Goal: Answer question/provide support

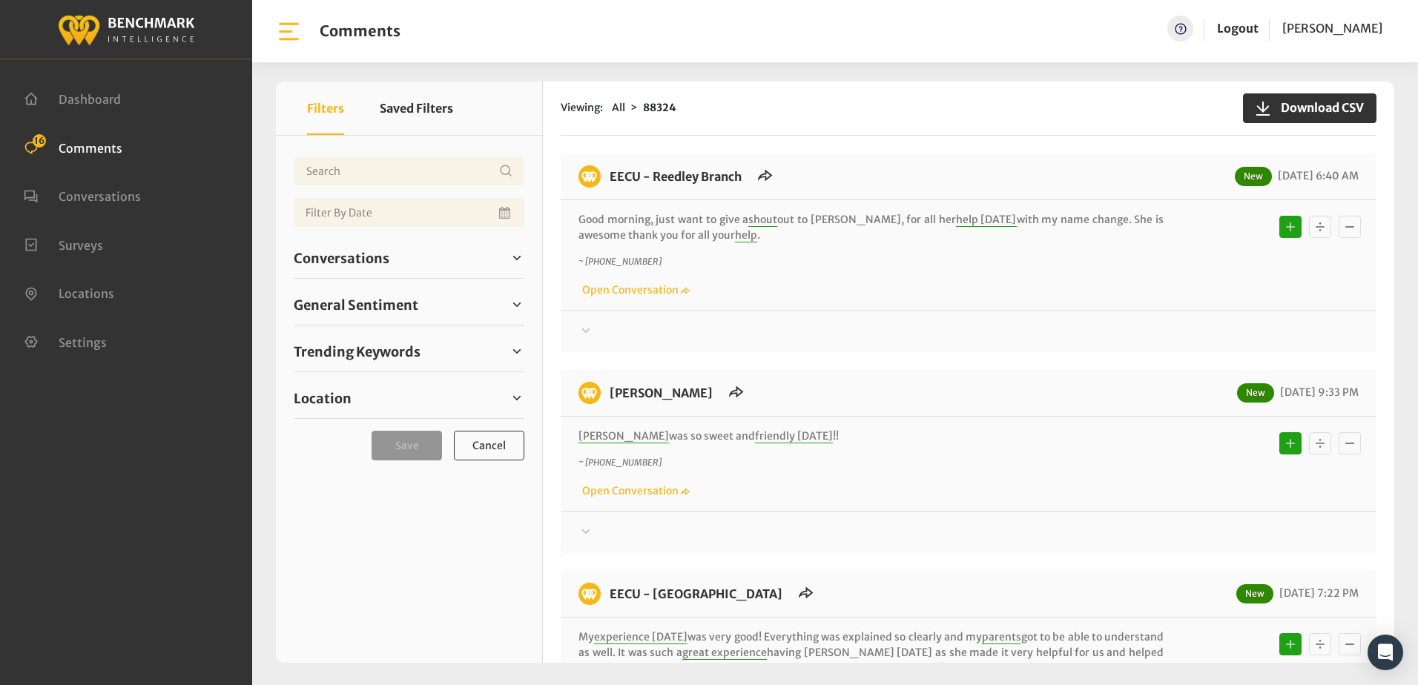
scroll to position [2893, 0]
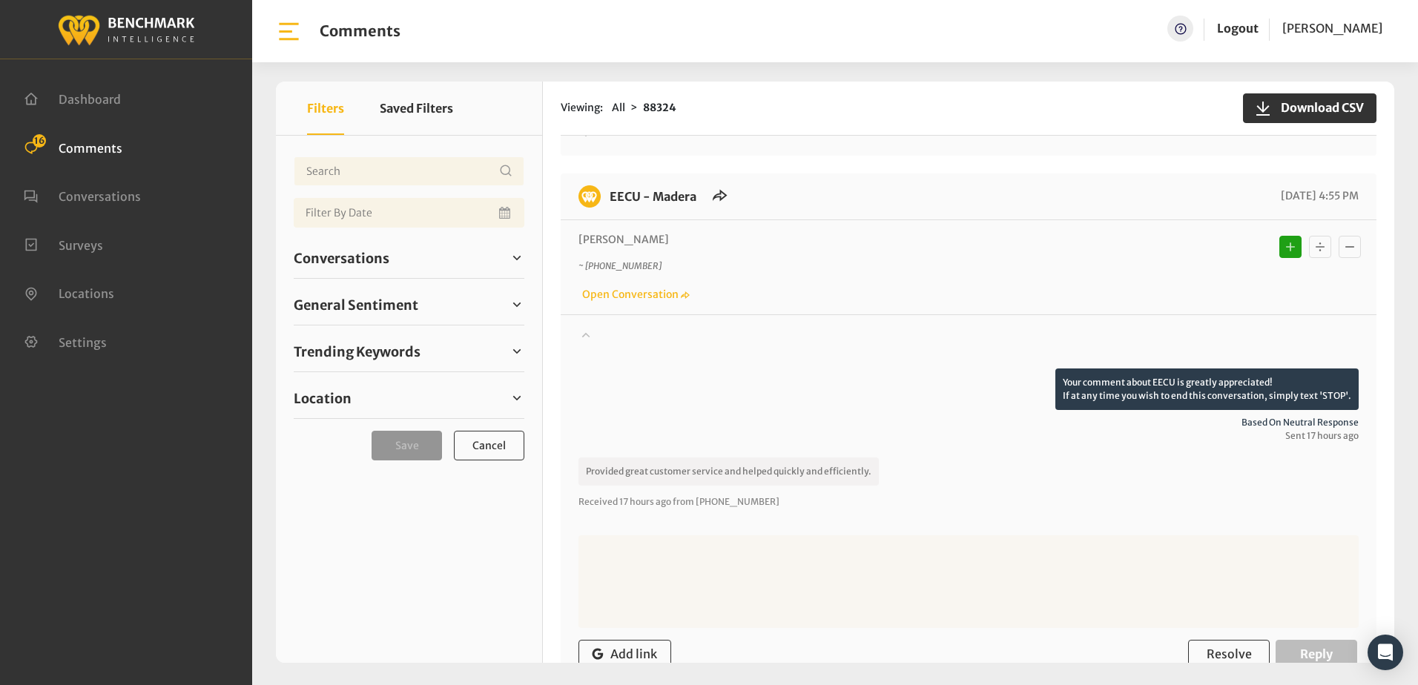
click at [875, 220] on div "Holly ~ +15594810274 Open Conversation" at bounding box center [969, 267] width 816 height 94
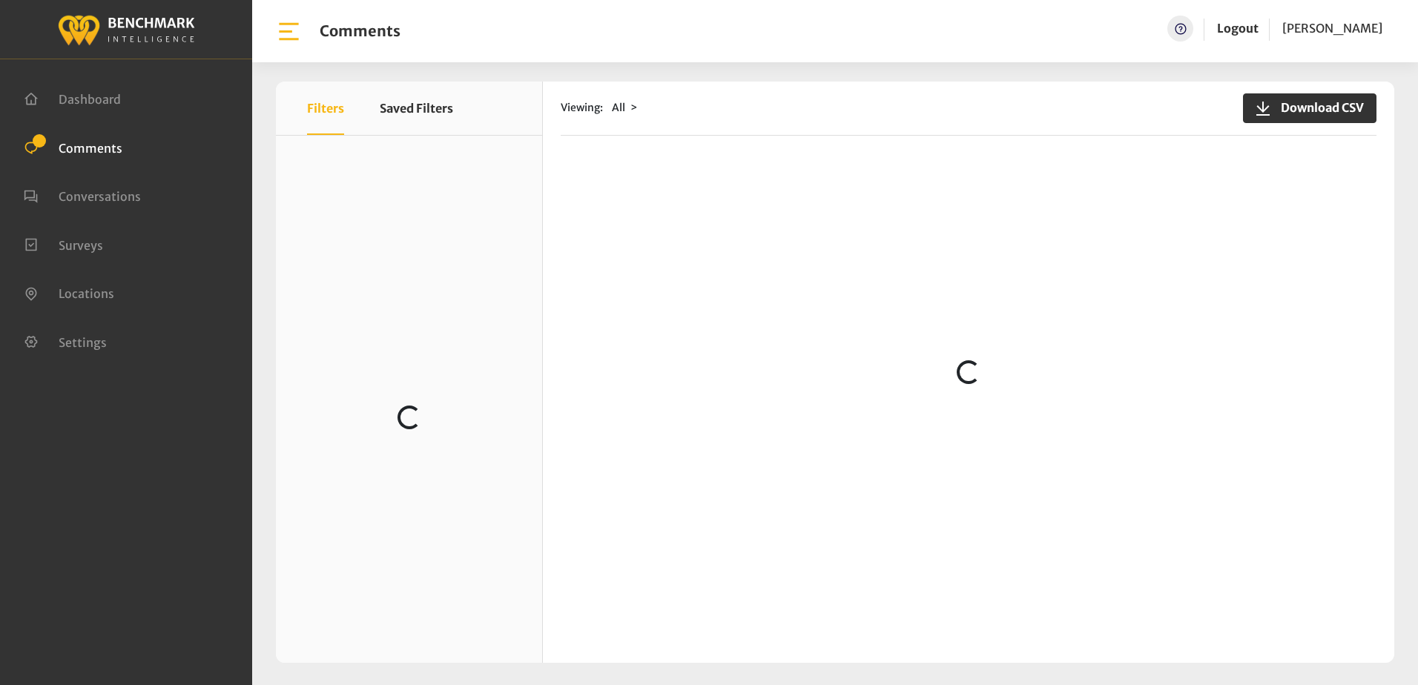
scroll to position [742, 0]
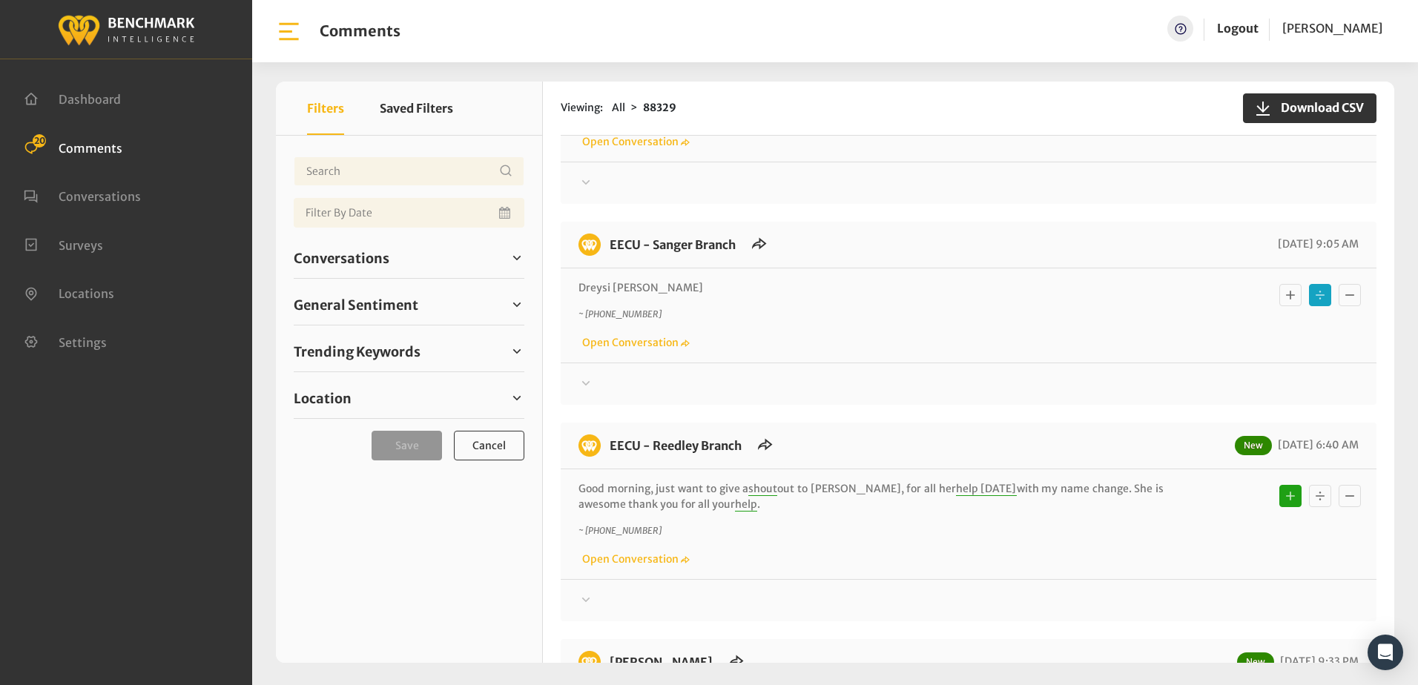
scroll to position [806, 0]
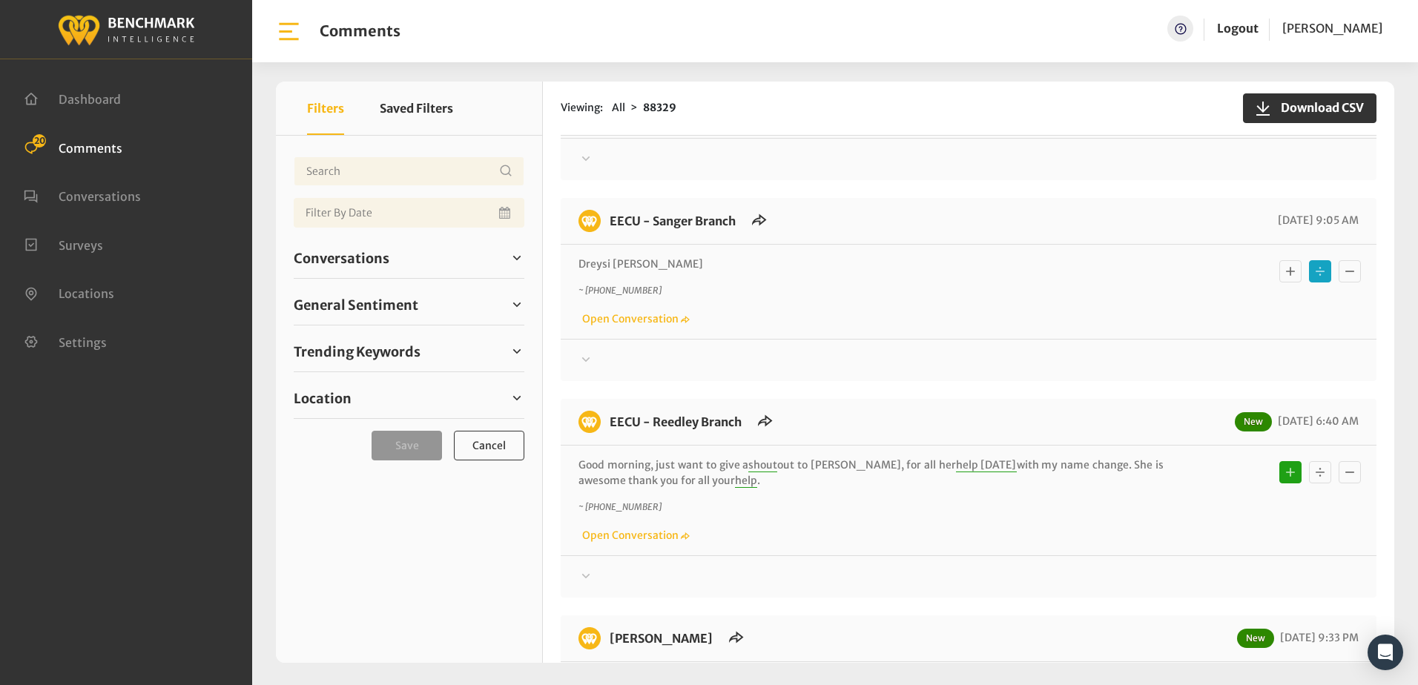
click at [590, 356] on icon at bounding box center [586, 360] width 15 height 18
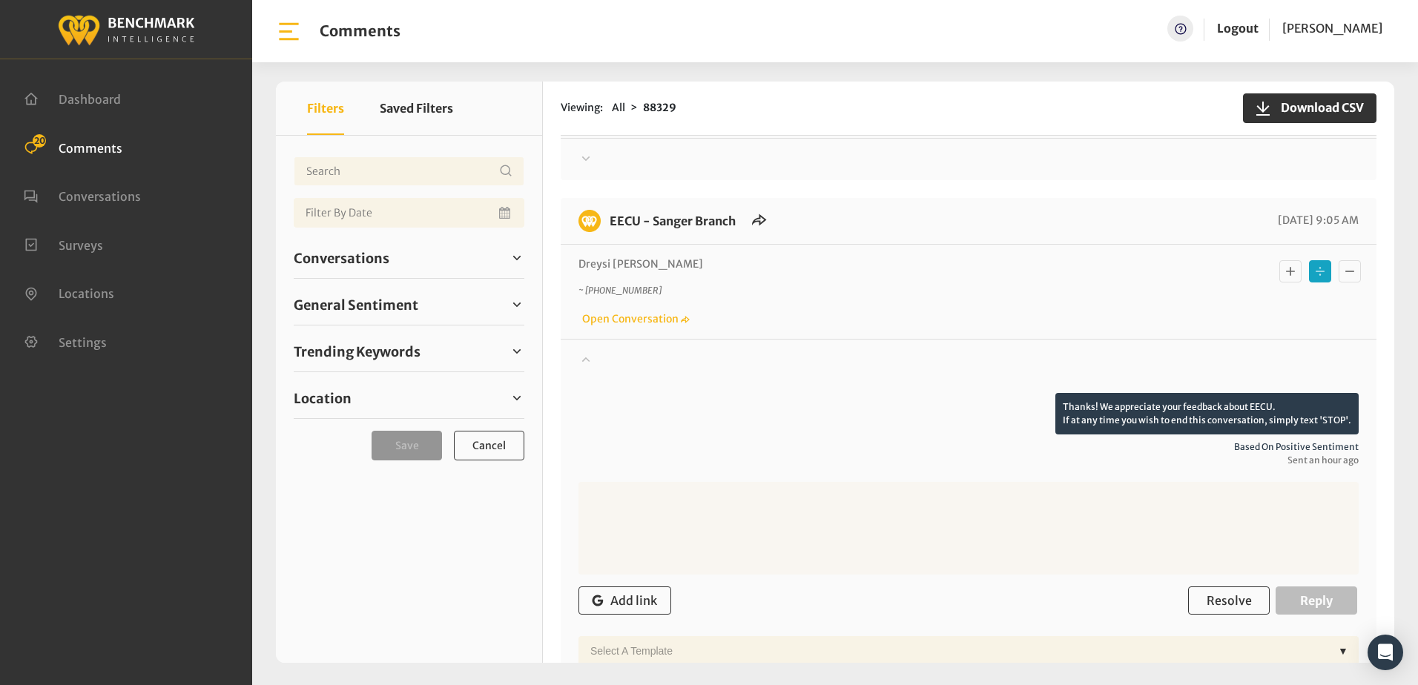
click at [590, 356] on icon at bounding box center [586, 359] width 15 height 18
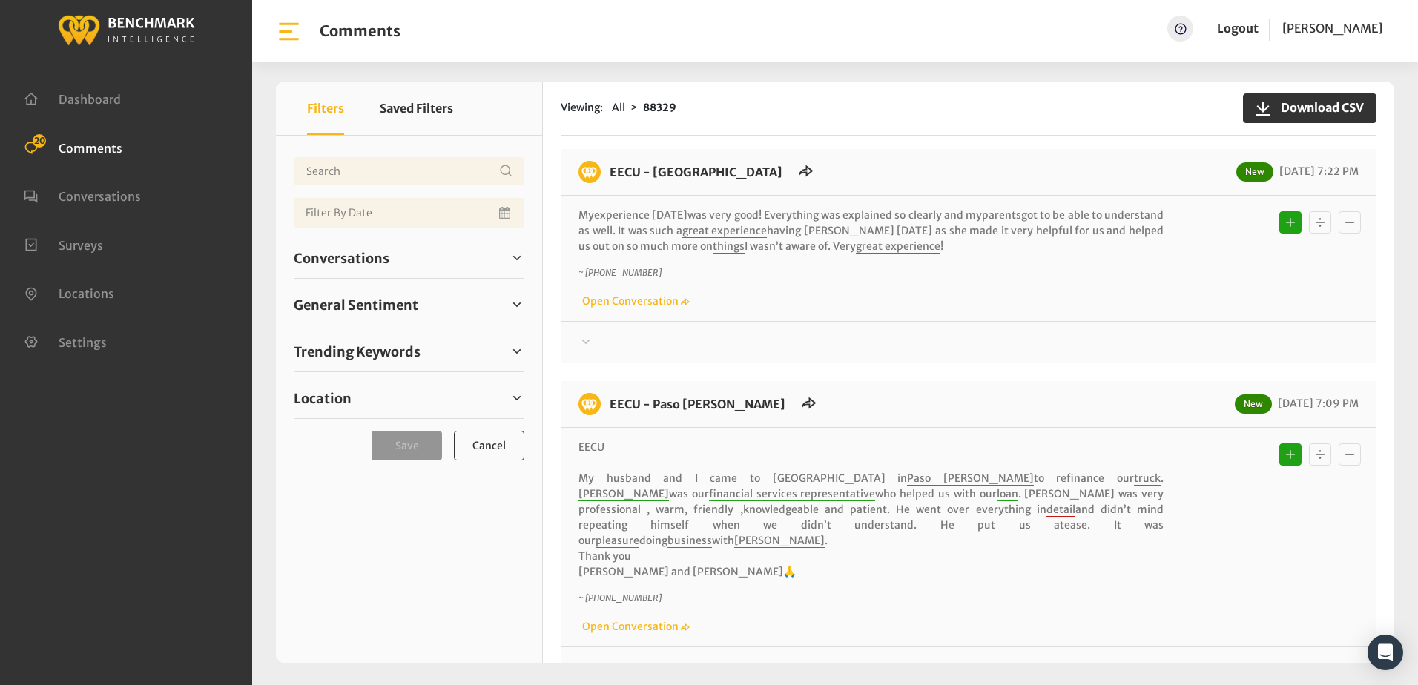
scroll to position [955, 0]
